Goal: Task Accomplishment & Management: Manage account settings

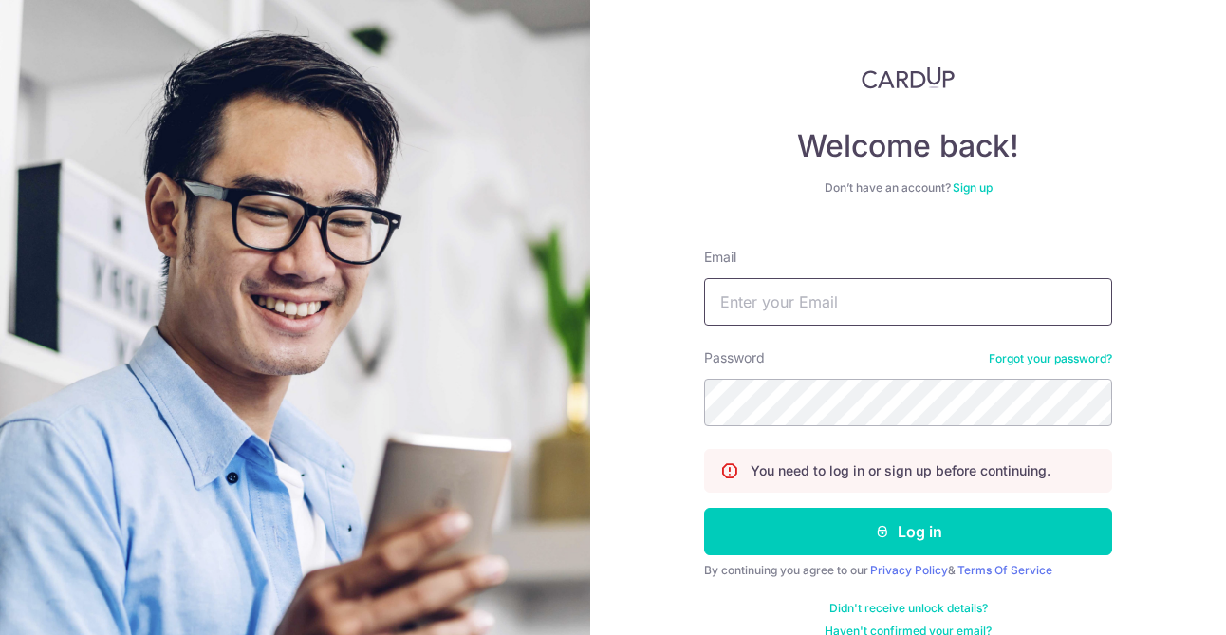
click at [786, 295] on input "Email" at bounding box center [908, 301] width 408 height 47
type input "[PERSON_NAME][EMAIL_ADDRESS][PERSON_NAME][DOMAIN_NAME]"
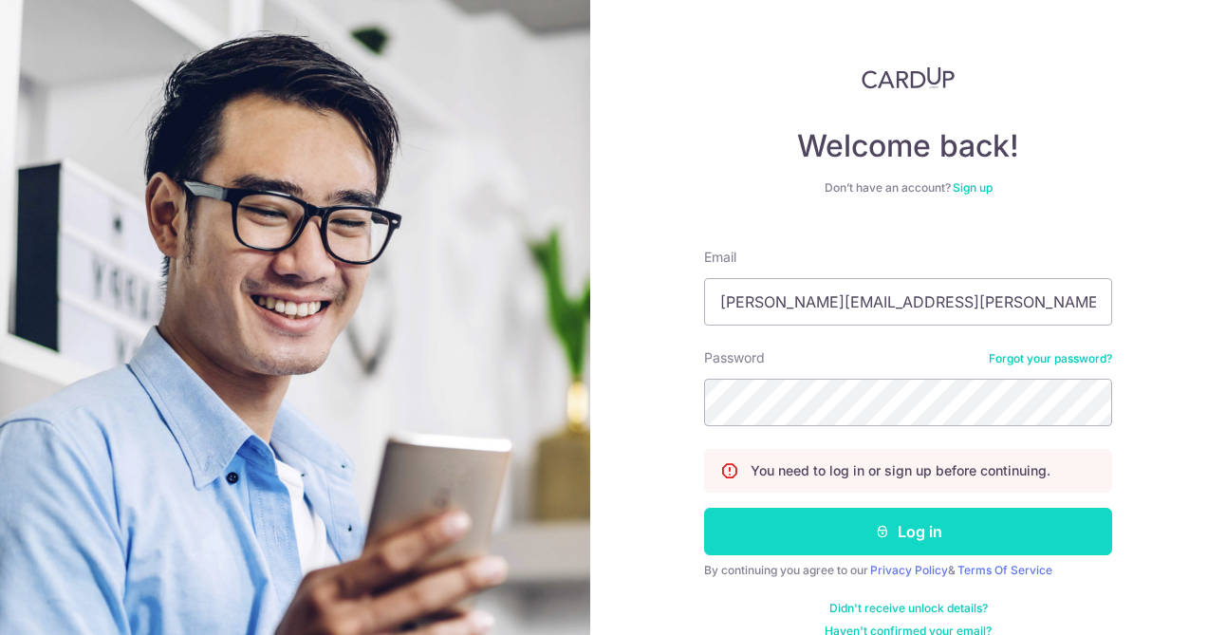
click at [897, 526] on button "Log in" at bounding box center [908, 531] width 408 height 47
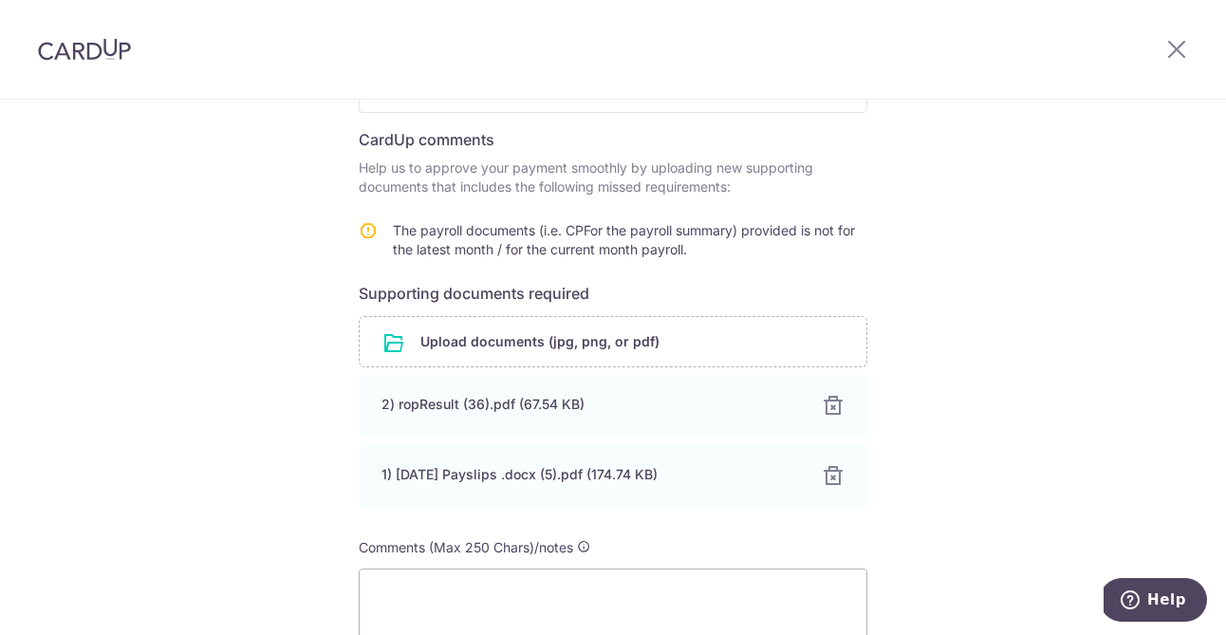
scroll to position [446, 0]
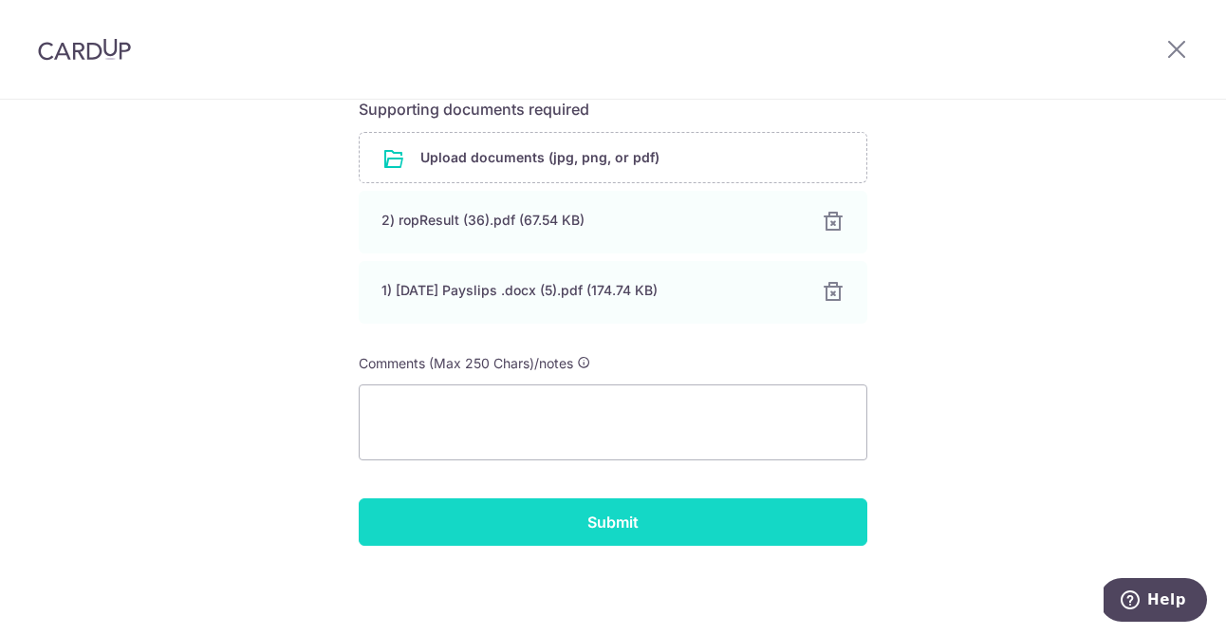
click at [627, 525] on input "Submit" at bounding box center [613, 521] width 508 height 47
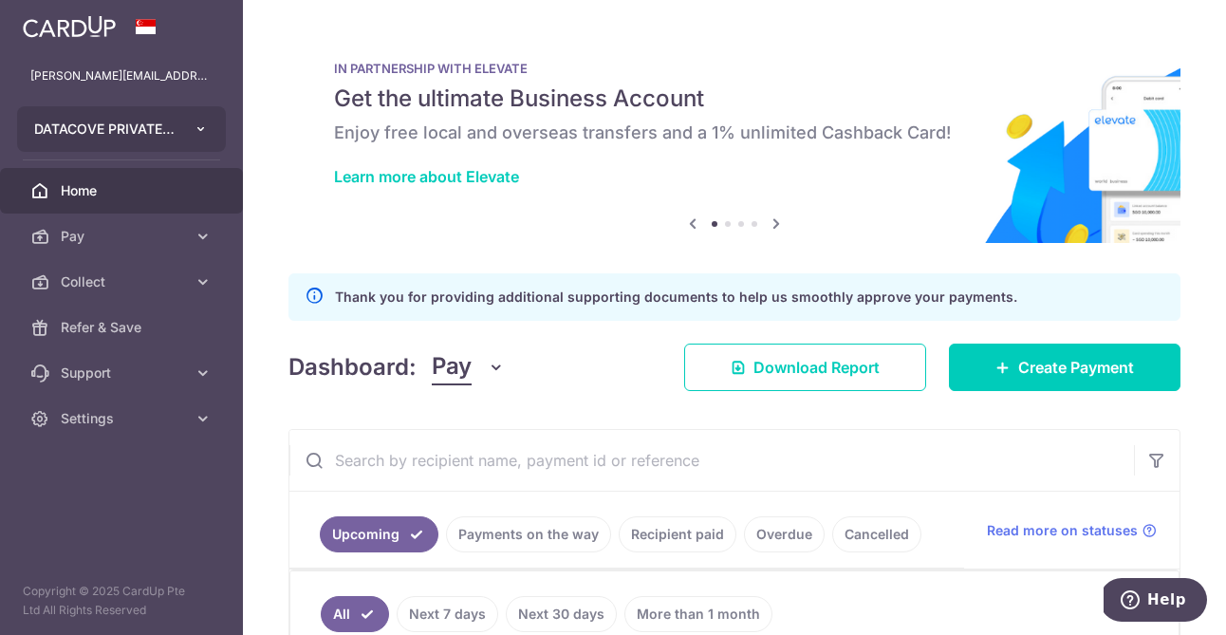
click at [199, 131] on icon "button" at bounding box center [201, 128] width 15 height 15
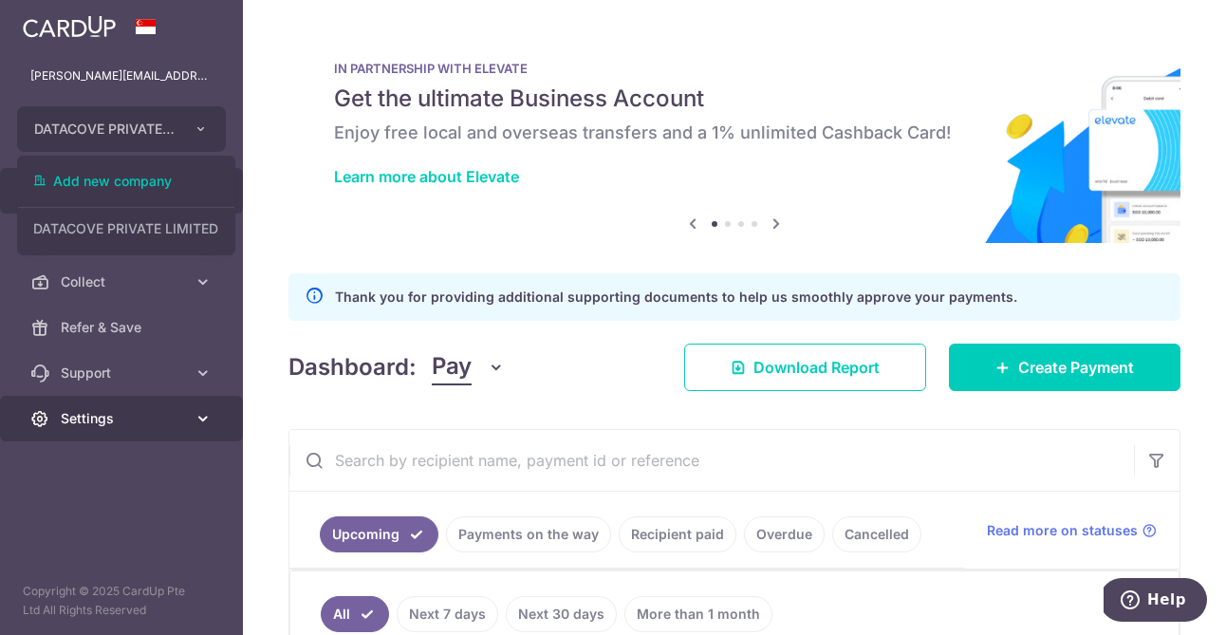
click at [160, 430] on link "Settings" at bounding box center [121, 419] width 243 height 46
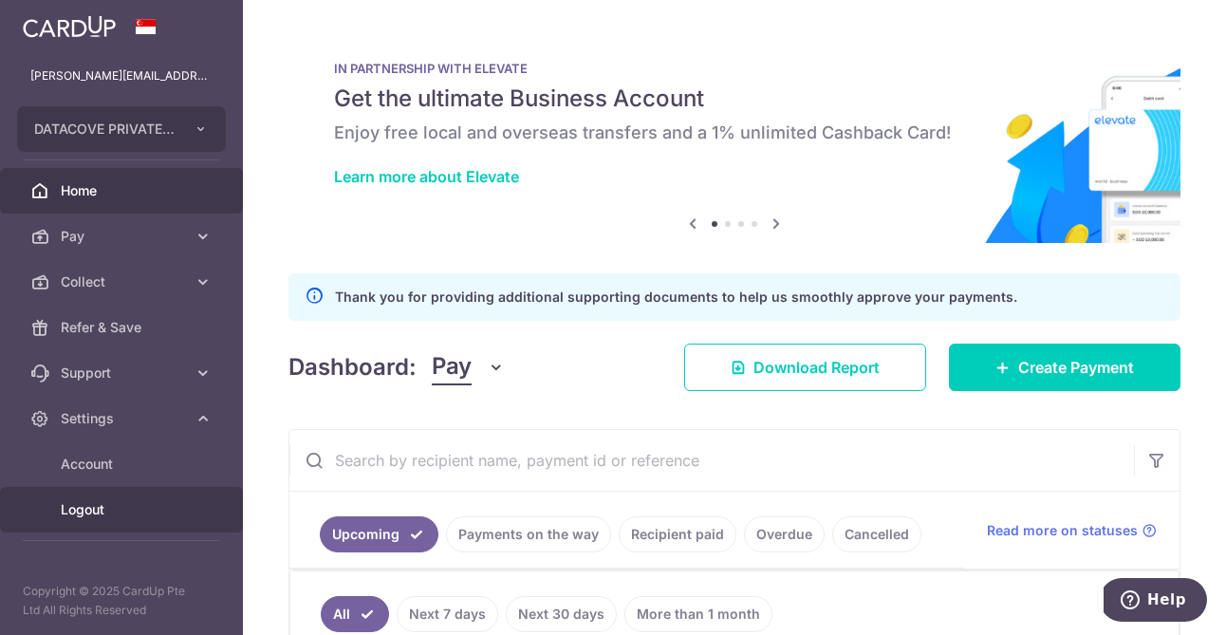
click at [156, 511] on span "Logout" at bounding box center [123, 509] width 125 height 19
